Goal: Task Accomplishment & Management: Use online tool/utility

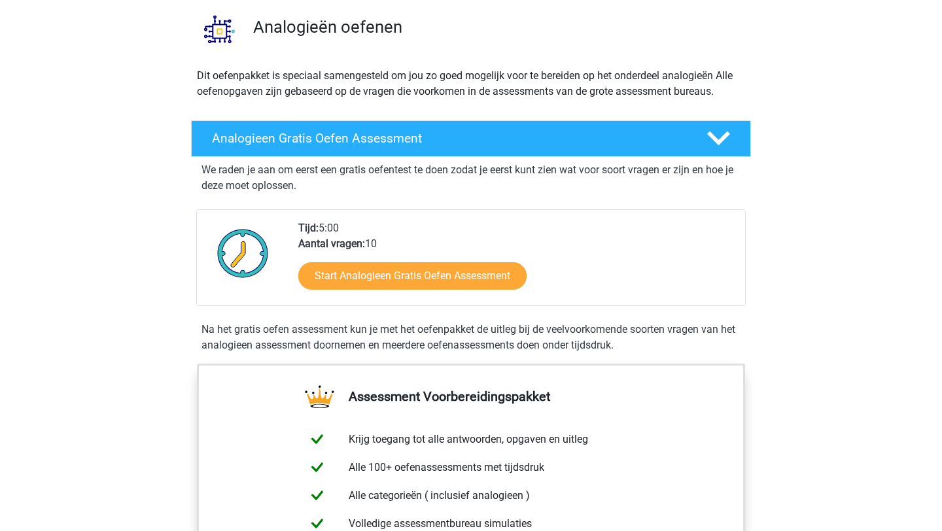
scroll to position [99, 0]
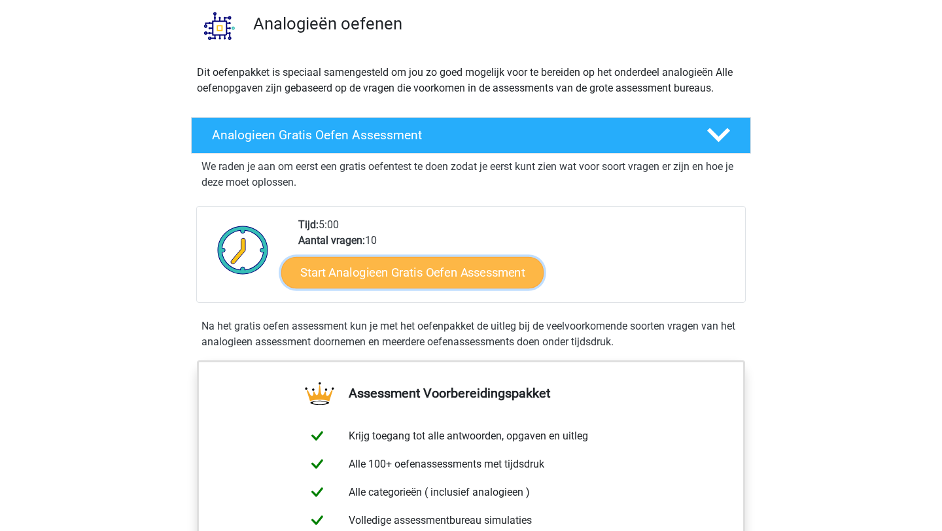
click at [409, 267] on link "Start Analogieen Gratis Oefen Assessment" at bounding box center [412, 271] width 262 height 31
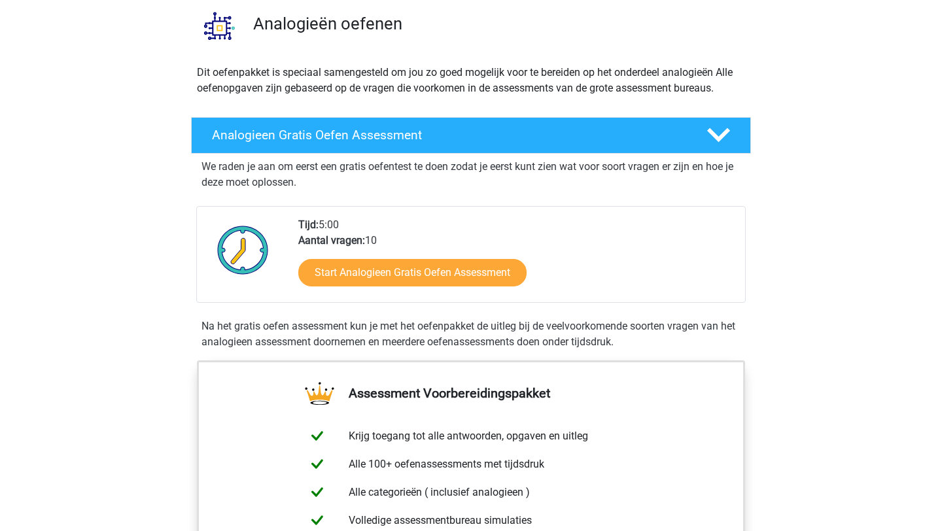
scroll to position [99, 0]
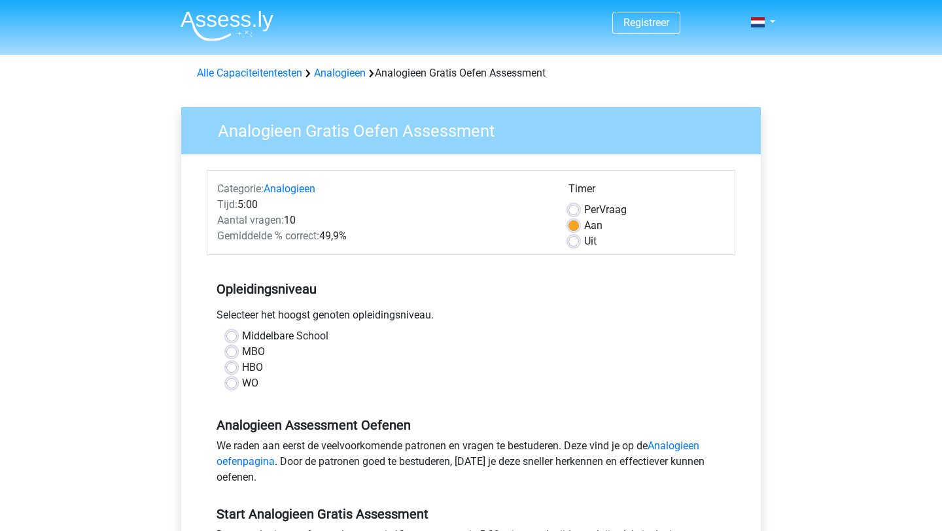
click at [254, 372] on label "HBO" at bounding box center [252, 368] width 21 height 16
click at [237, 372] on input "HBO" at bounding box center [231, 366] width 10 height 13
radio input "true"
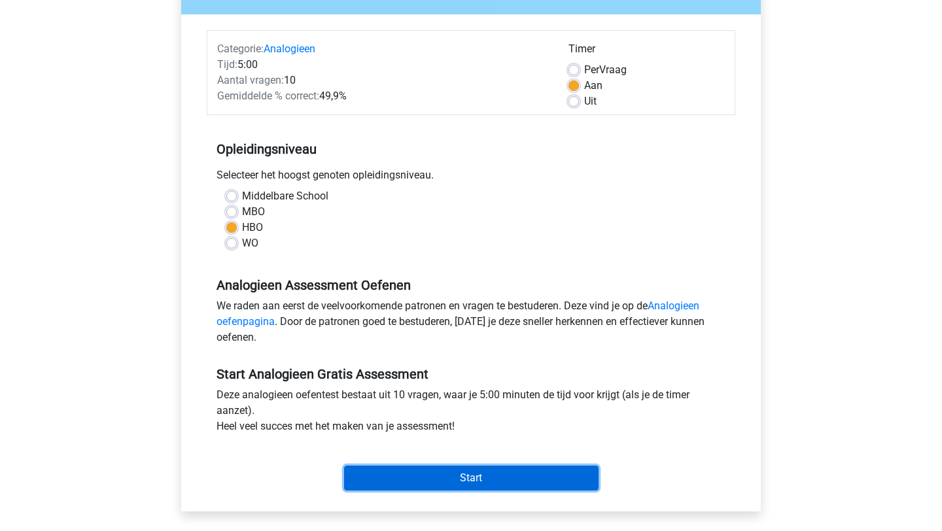
click at [445, 474] on input "Start" at bounding box center [471, 478] width 254 height 25
